Goal: Task Accomplishment & Management: Manage account settings

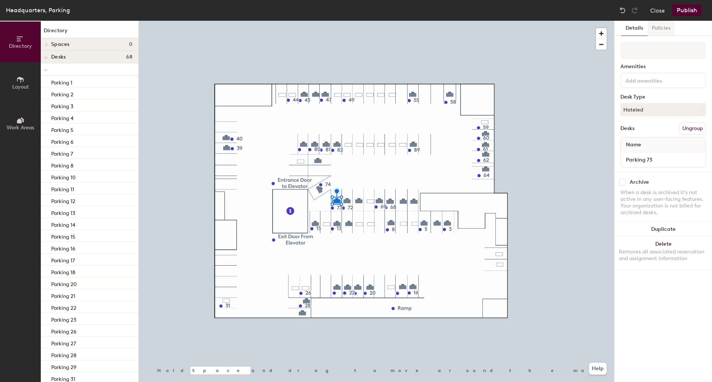
click at [653, 29] on button "Policies" at bounding box center [661, 28] width 27 height 15
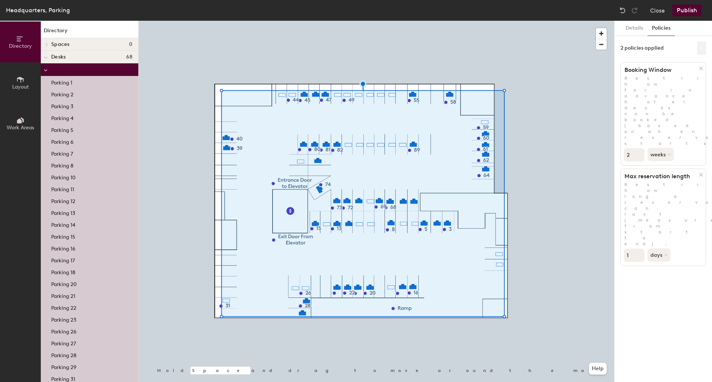
click at [701, 47] on icon at bounding box center [702, 48] width 4 height 4
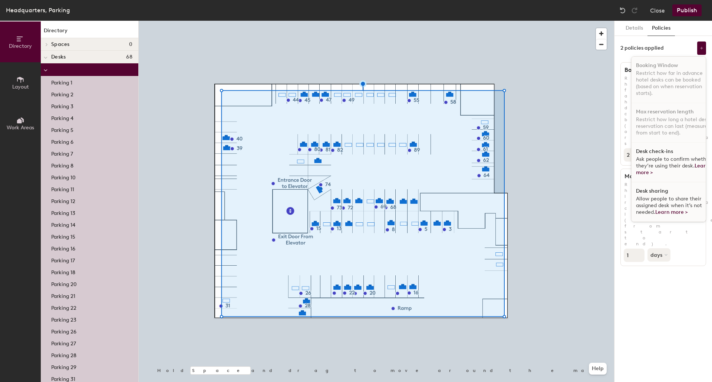
scroll to position [4, 0]
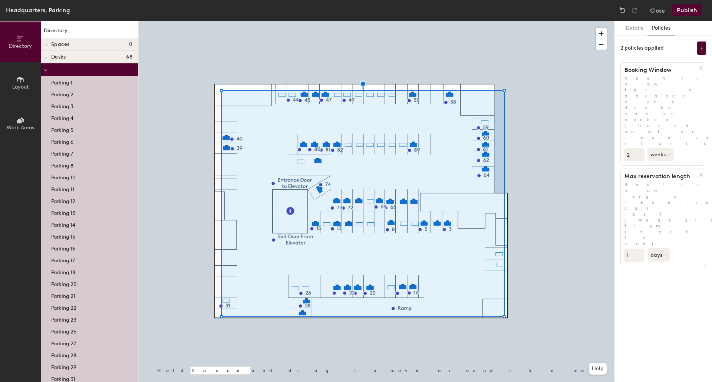
click at [667, 263] on div "Details Policies 2 policies applied Booking Window Restrict how far in advance …" at bounding box center [664, 202] width 98 height 362
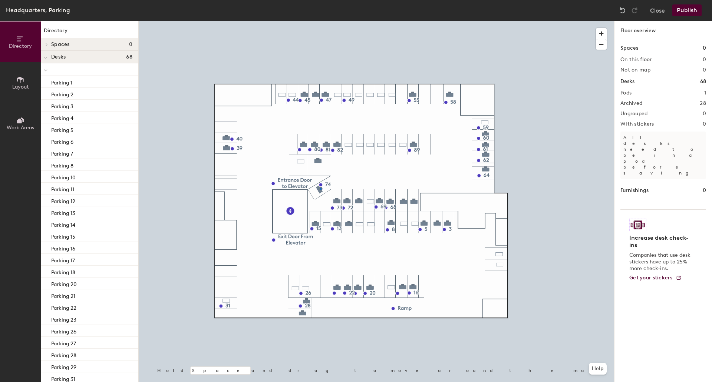
click at [321, 21] on div at bounding box center [377, 21] width 476 height 0
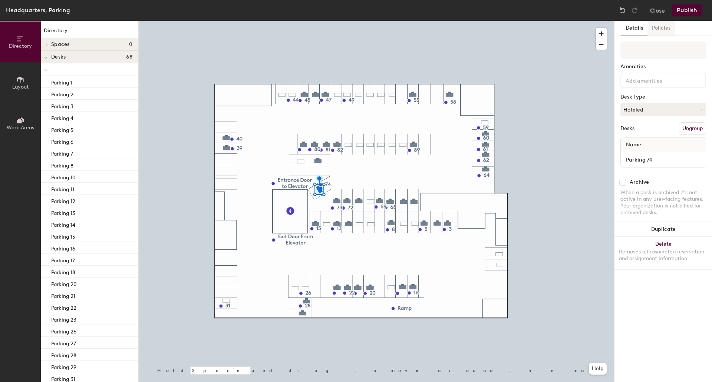
click at [660, 31] on button "Policies" at bounding box center [661, 28] width 27 height 15
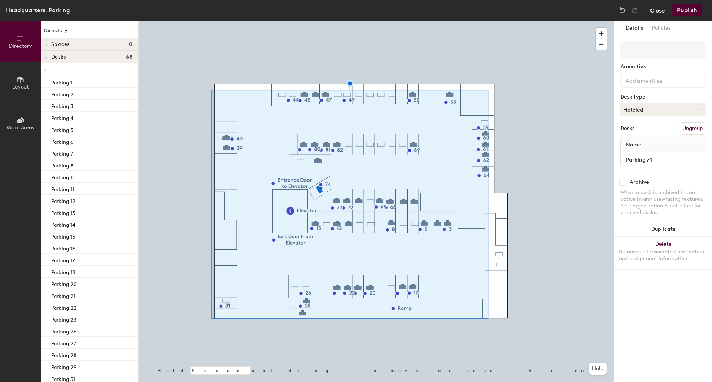
click at [657, 8] on button "Close" at bounding box center [657, 10] width 15 height 12
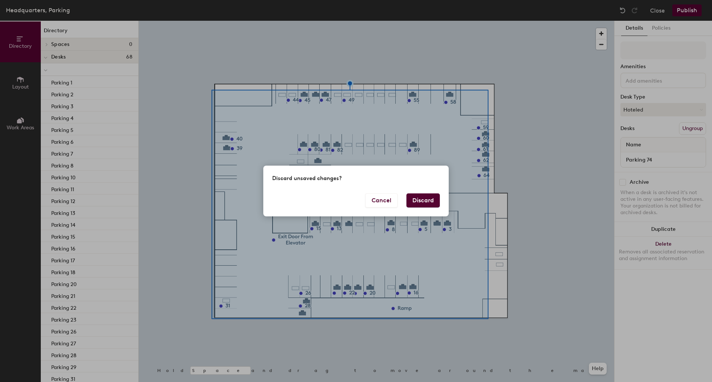
click at [418, 199] on button "Discard" at bounding box center [423, 201] width 33 height 14
